Goal: Task Accomplishment & Management: Manage account settings

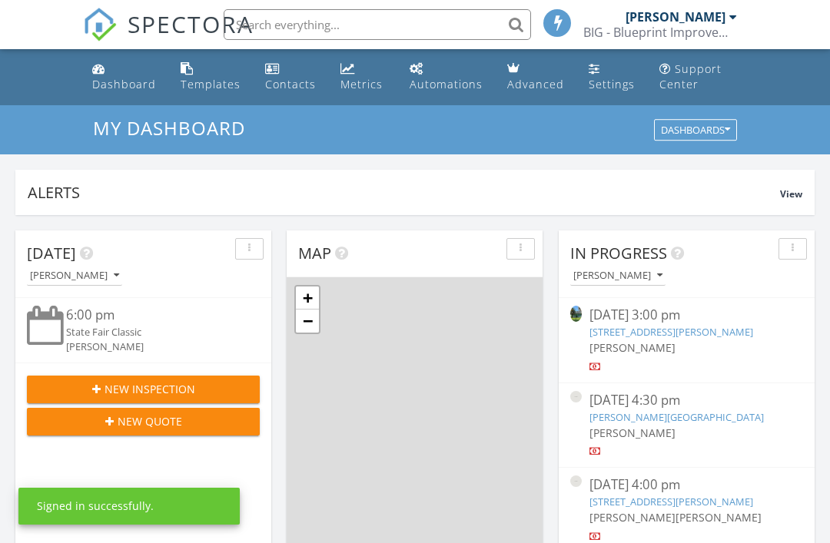
scroll to position [1399, 831]
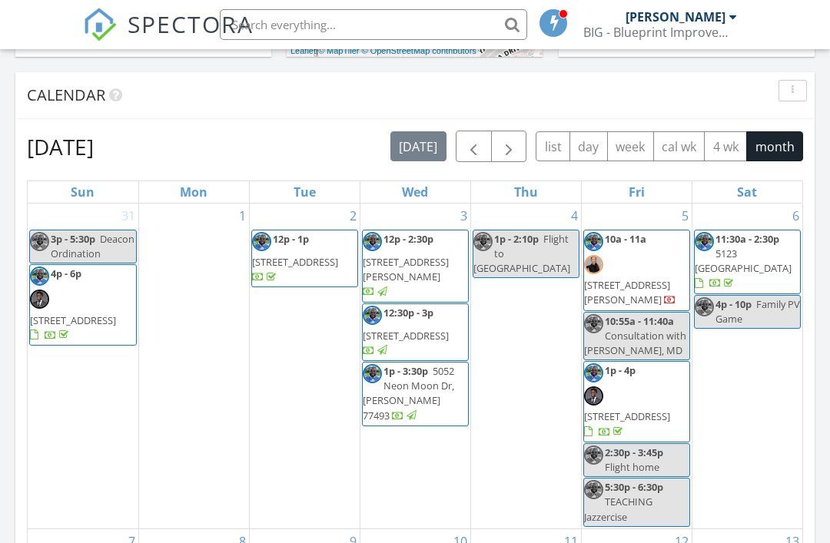
click at [575, 529] on link "11" at bounding box center [571, 541] width 20 height 25
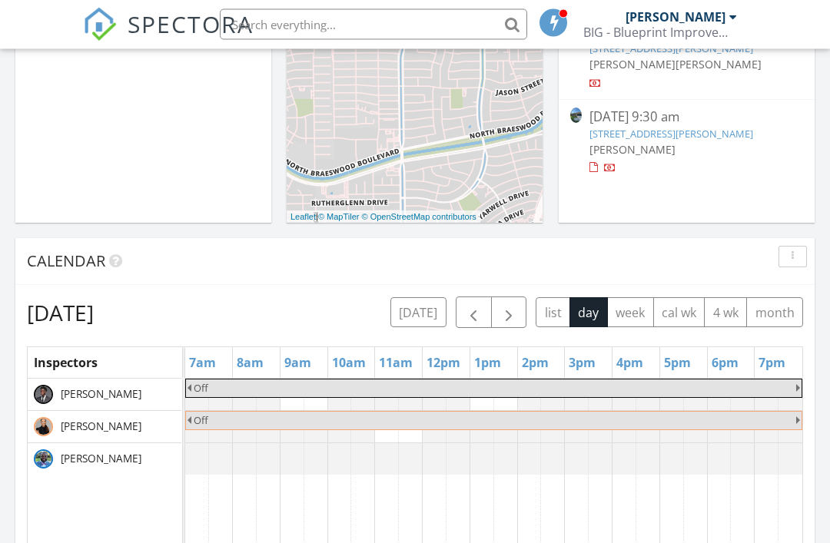
scroll to position [486, 0]
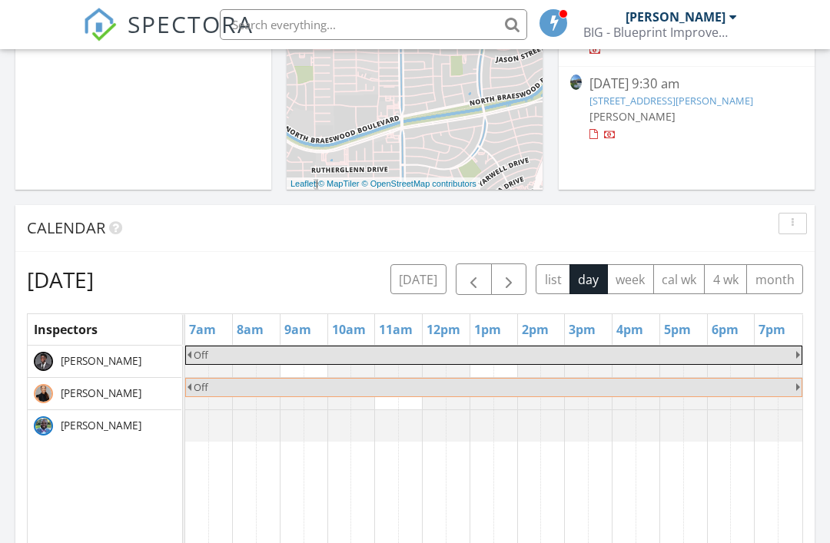
click at [781, 293] on button "month" at bounding box center [774, 279] width 57 height 30
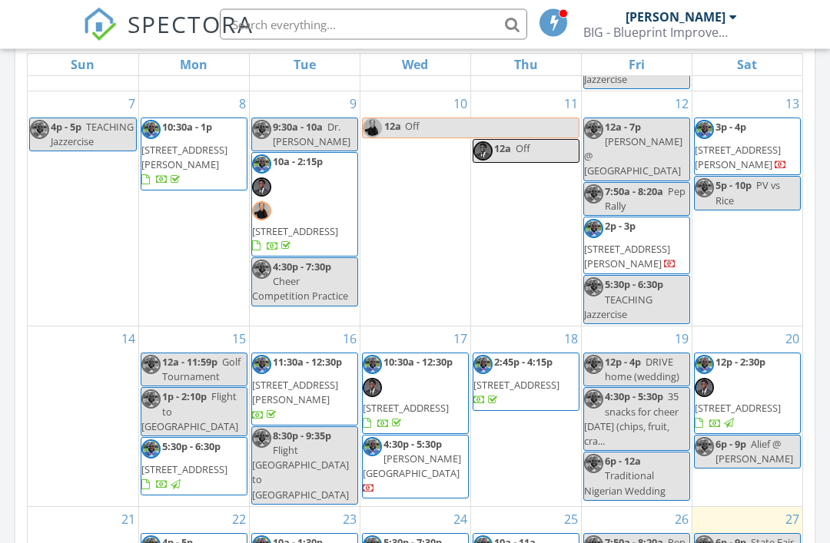
scroll to position [750, 0]
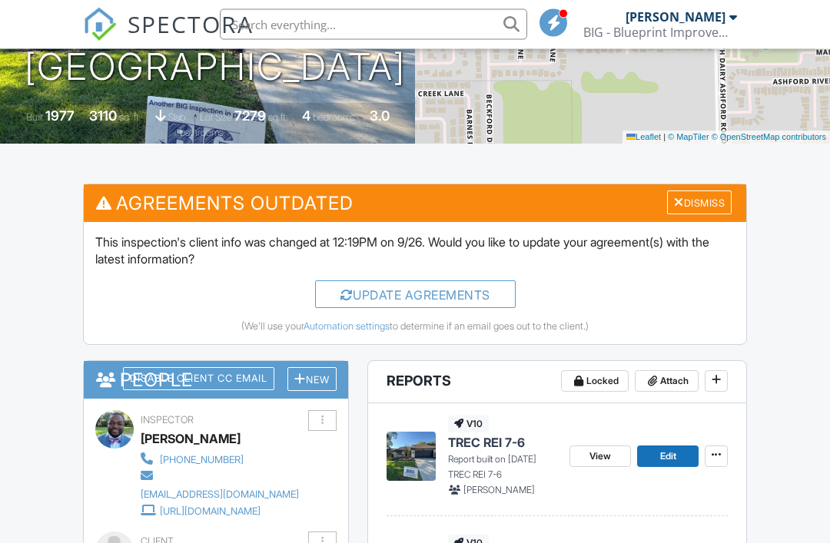
scroll to position [285, 0]
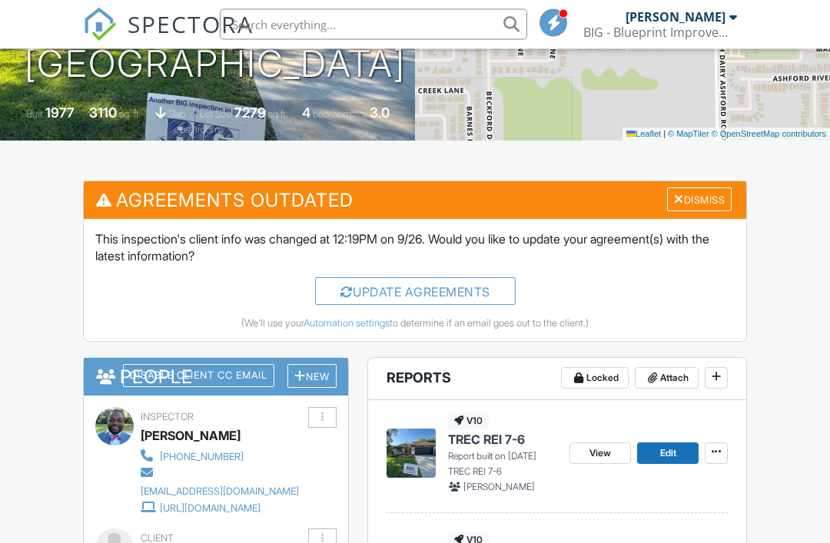
click at [481, 297] on div "Update Agreements" at bounding box center [415, 292] width 201 height 28
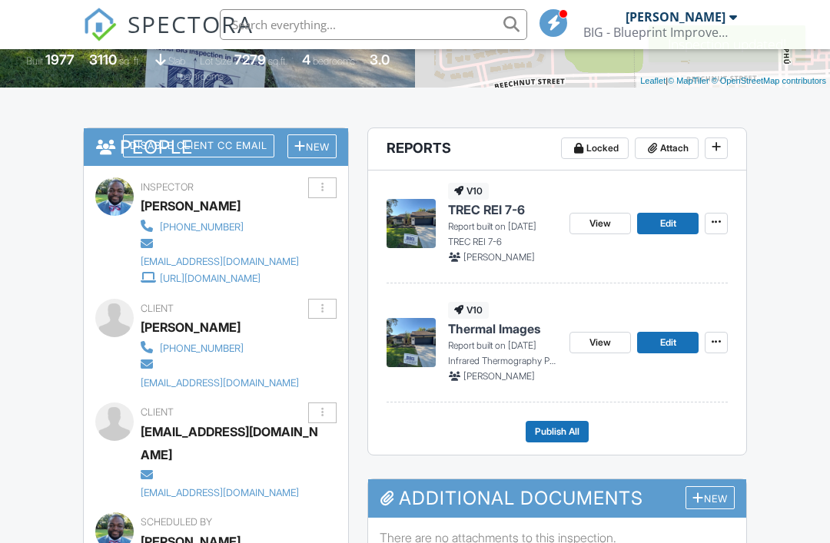
scroll to position [366, 0]
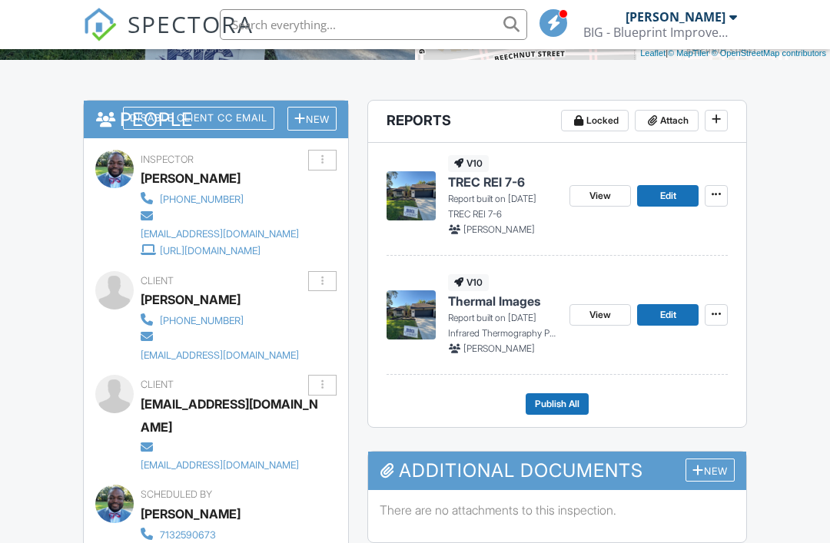
click at [668, 193] on span "Edit" at bounding box center [668, 195] width 16 height 15
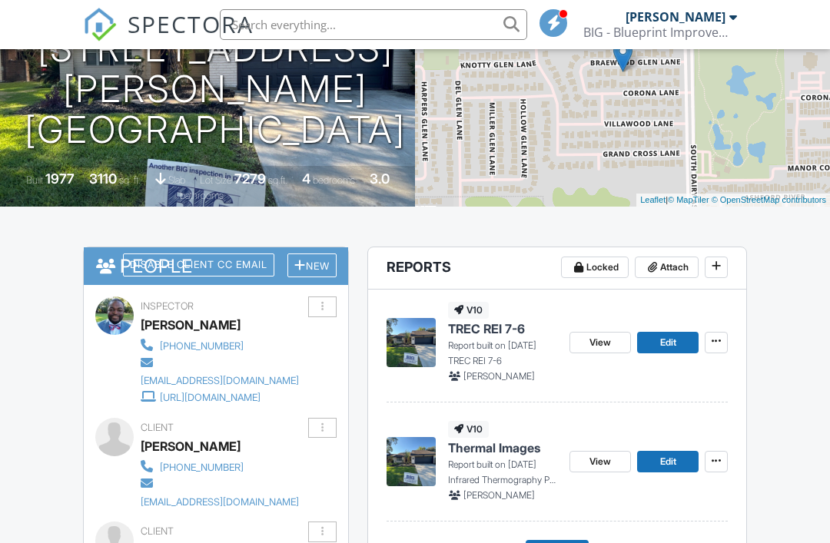
scroll to position [258, 0]
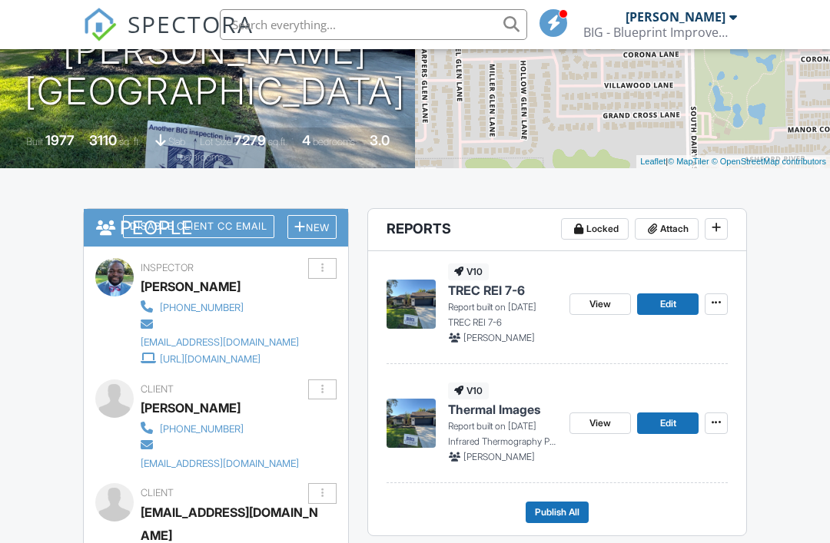
click at [571, 506] on span "Publish All" at bounding box center [557, 512] width 45 height 15
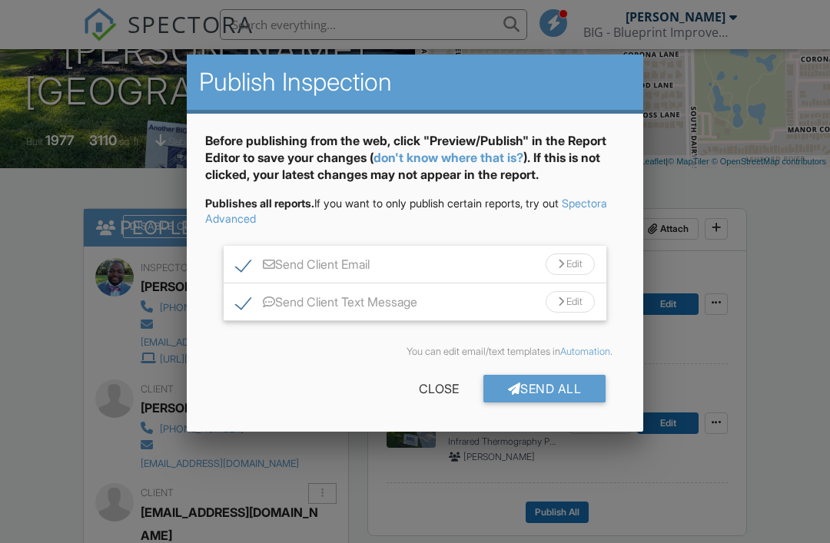
click at [574, 391] on div "Send All" at bounding box center [544, 389] width 123 height 28
